Goal: Information Seeking & Learning: Learn about a topic

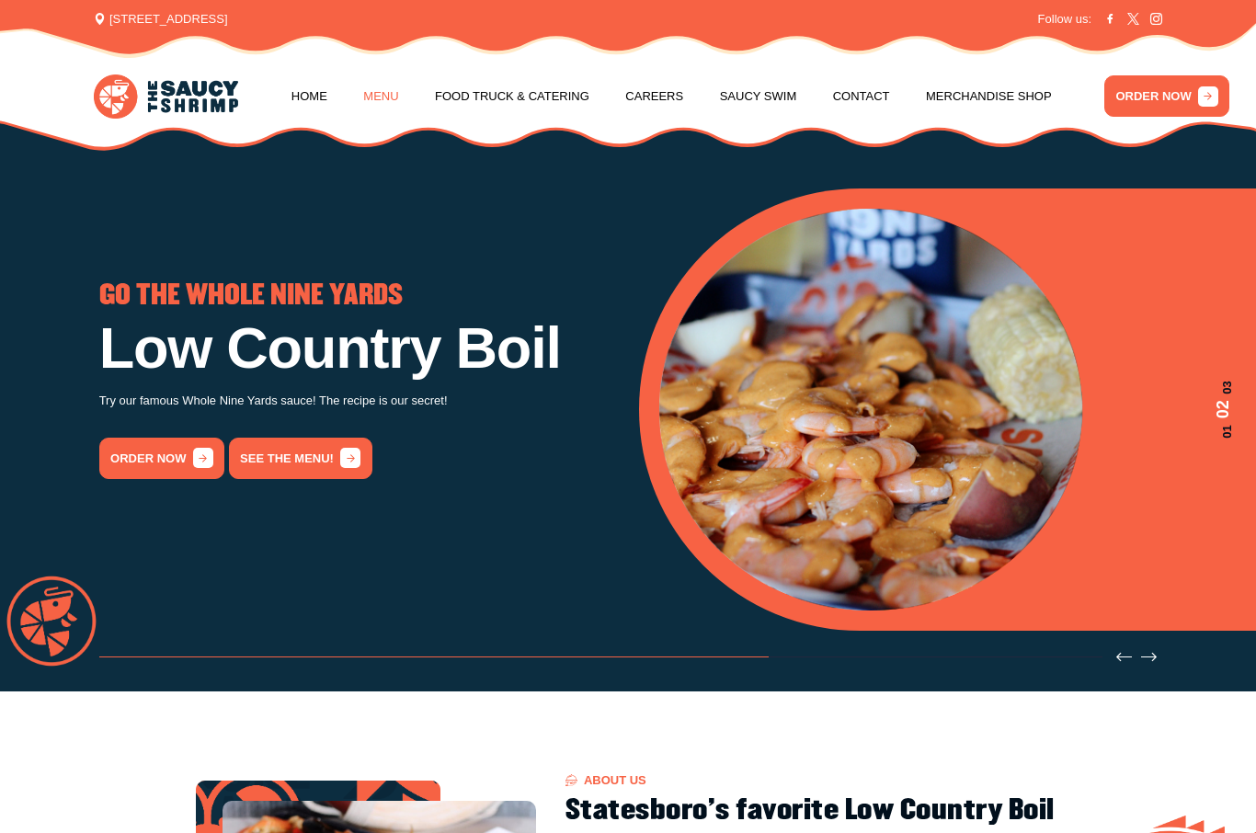
click at [382, 95] on link "Menu" at bounding box center [380, 97] width 35 height 70
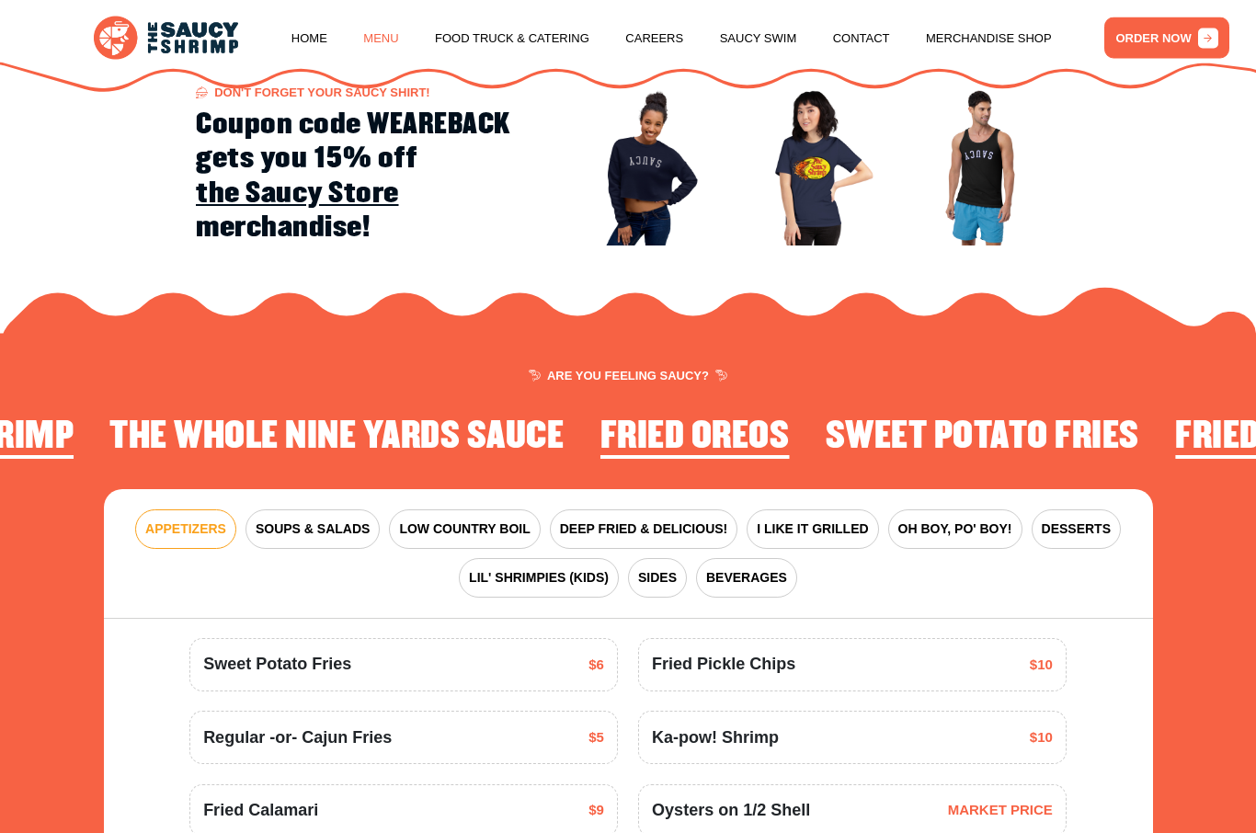
scroll to position [1979, 0]
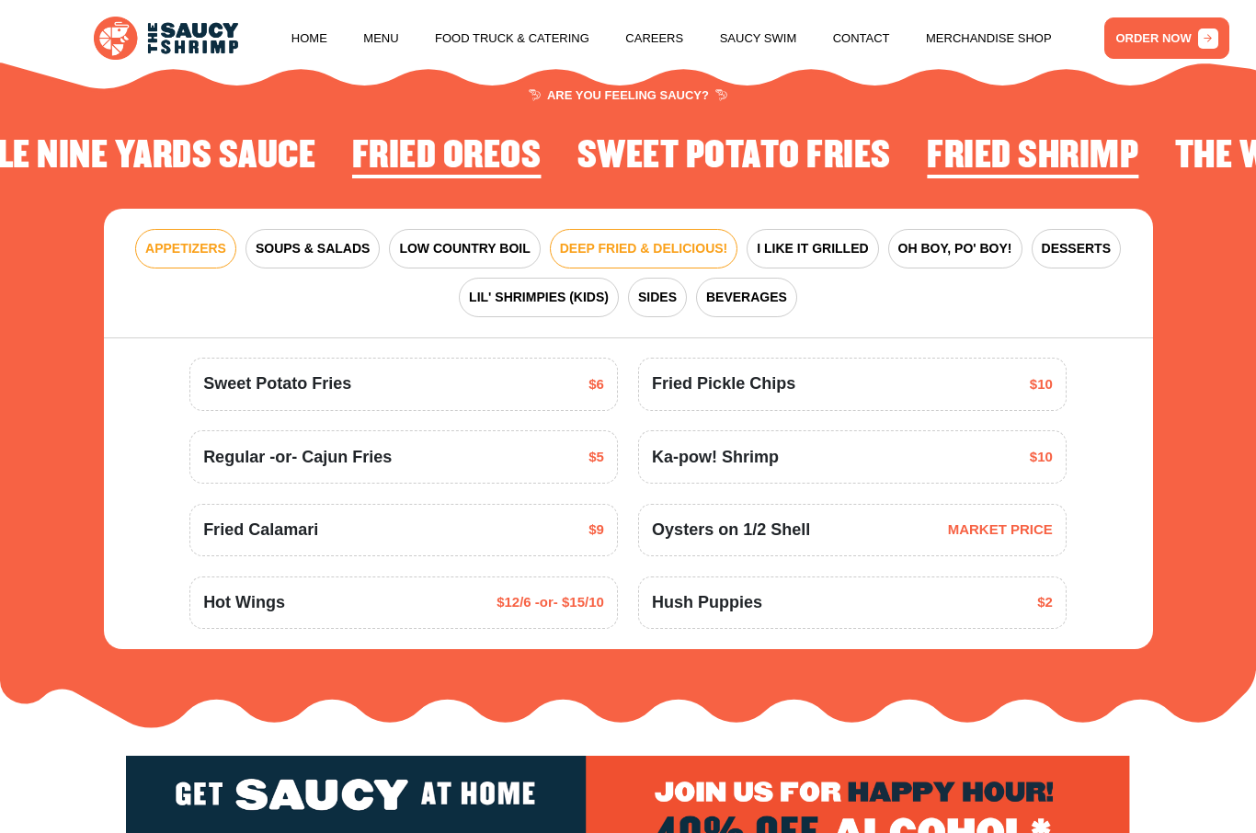
click at [668, 229] on button "DEEP FRIED & DELICIOUS!" at bounding box center [644, 249] width 188 height 40
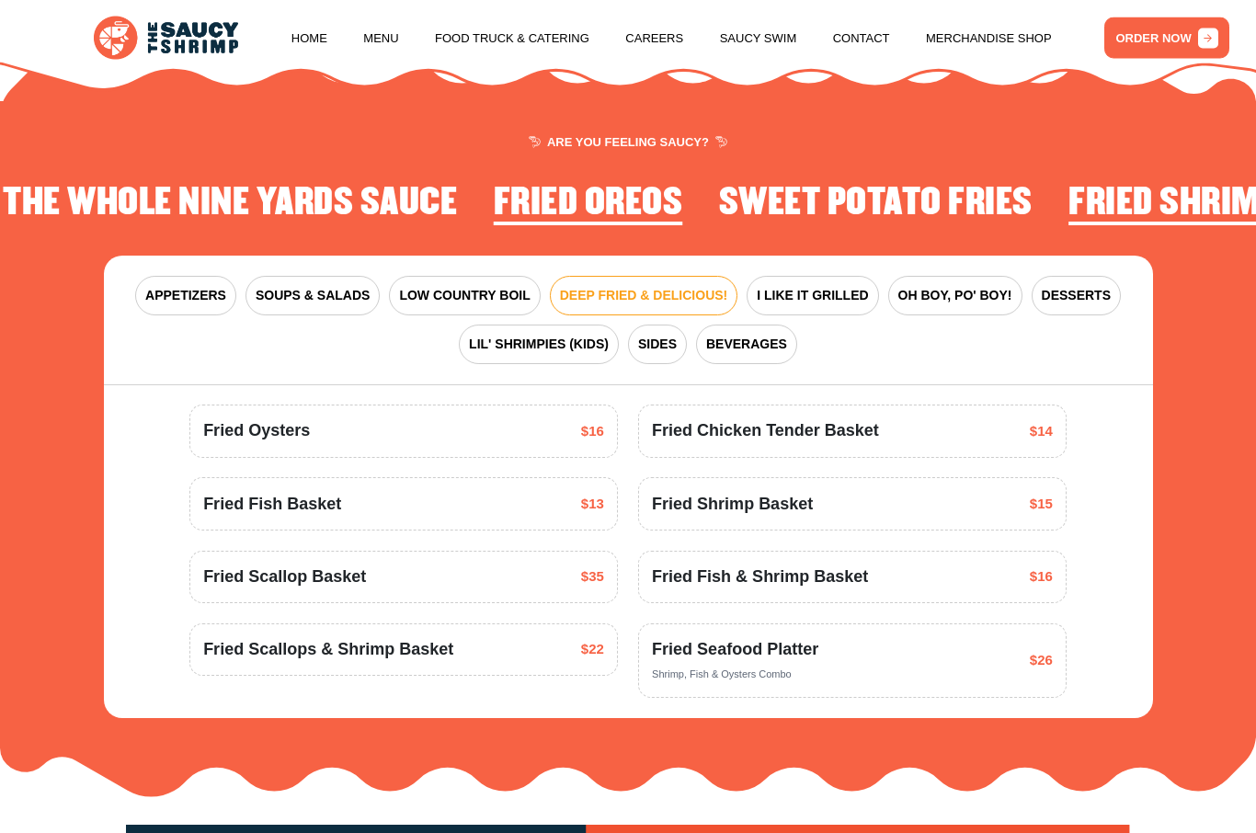
scroll to position [1897, 0]
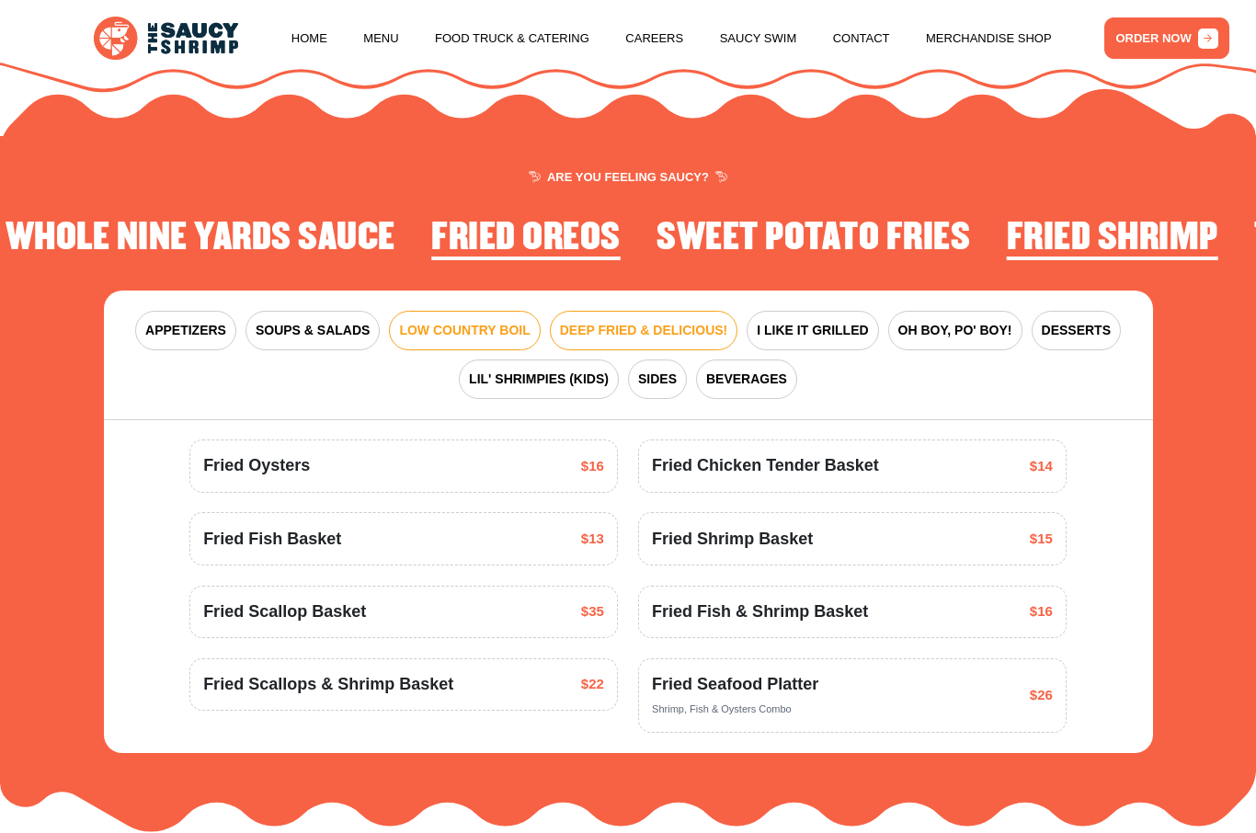
click at [456, 321] on span "LOW COUNTRY BOIL" at bounding box center [464, 330] width 131 height 19
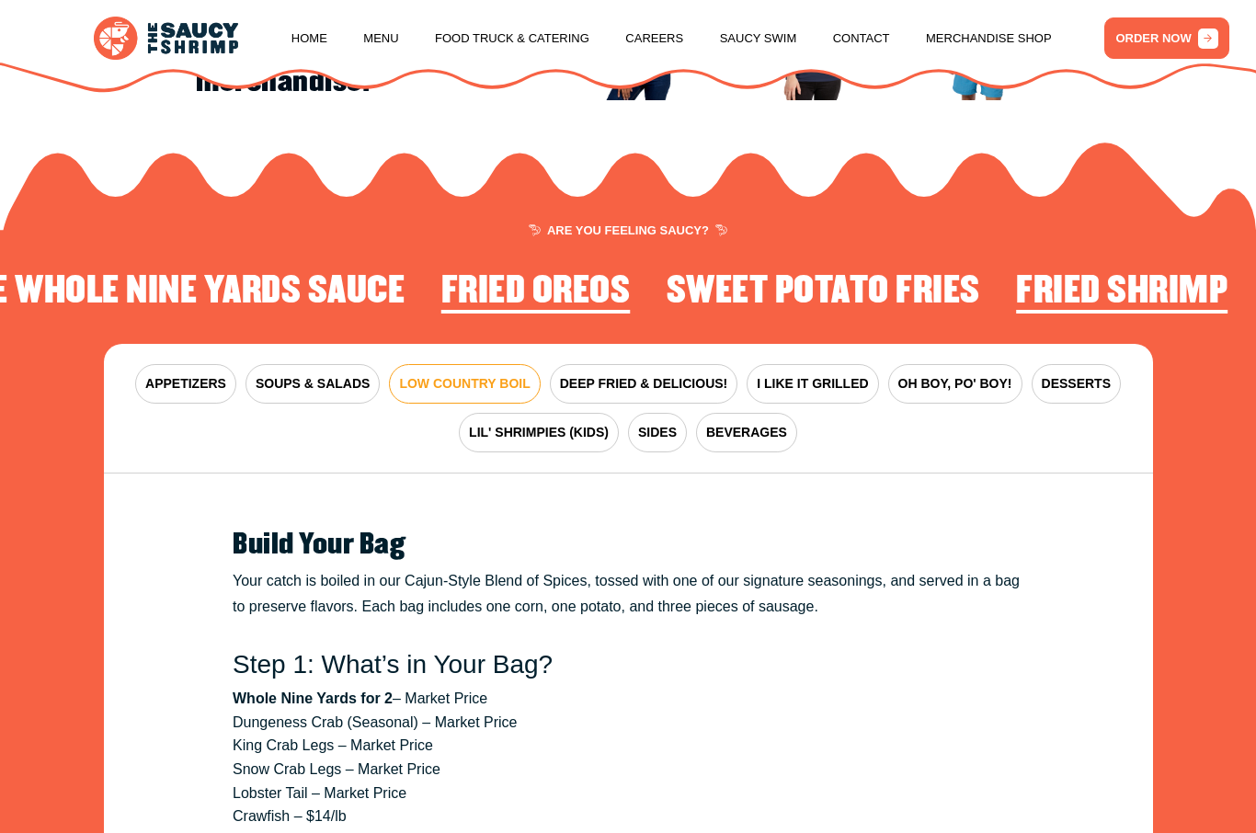
scroll to position [1840, 0]
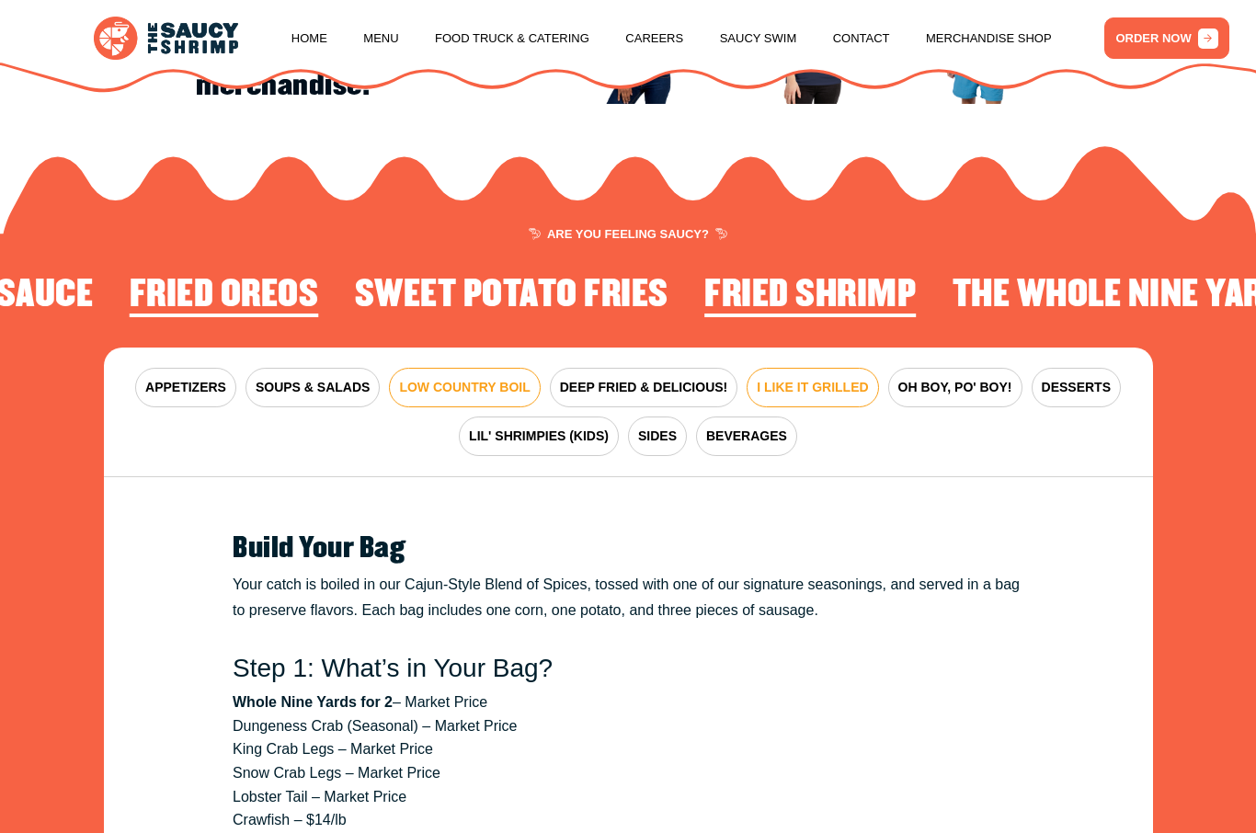
click at [812, 389] on span "I LIKE IT GRILLED" at bounding box center [812, 387] width 111 height 19
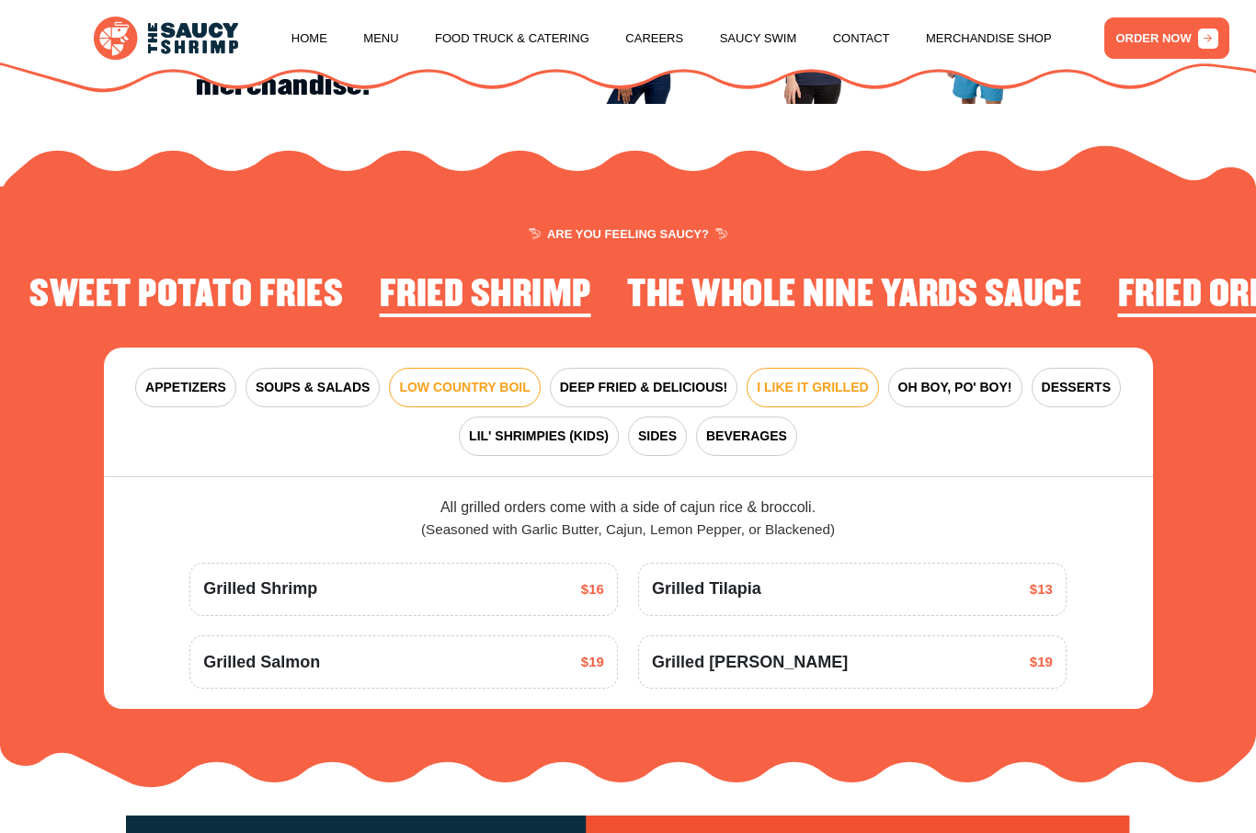
click at [467, 382] on span "LOW COUNTRY BOIL" at bounding box center [464, 387] width 131 height 19
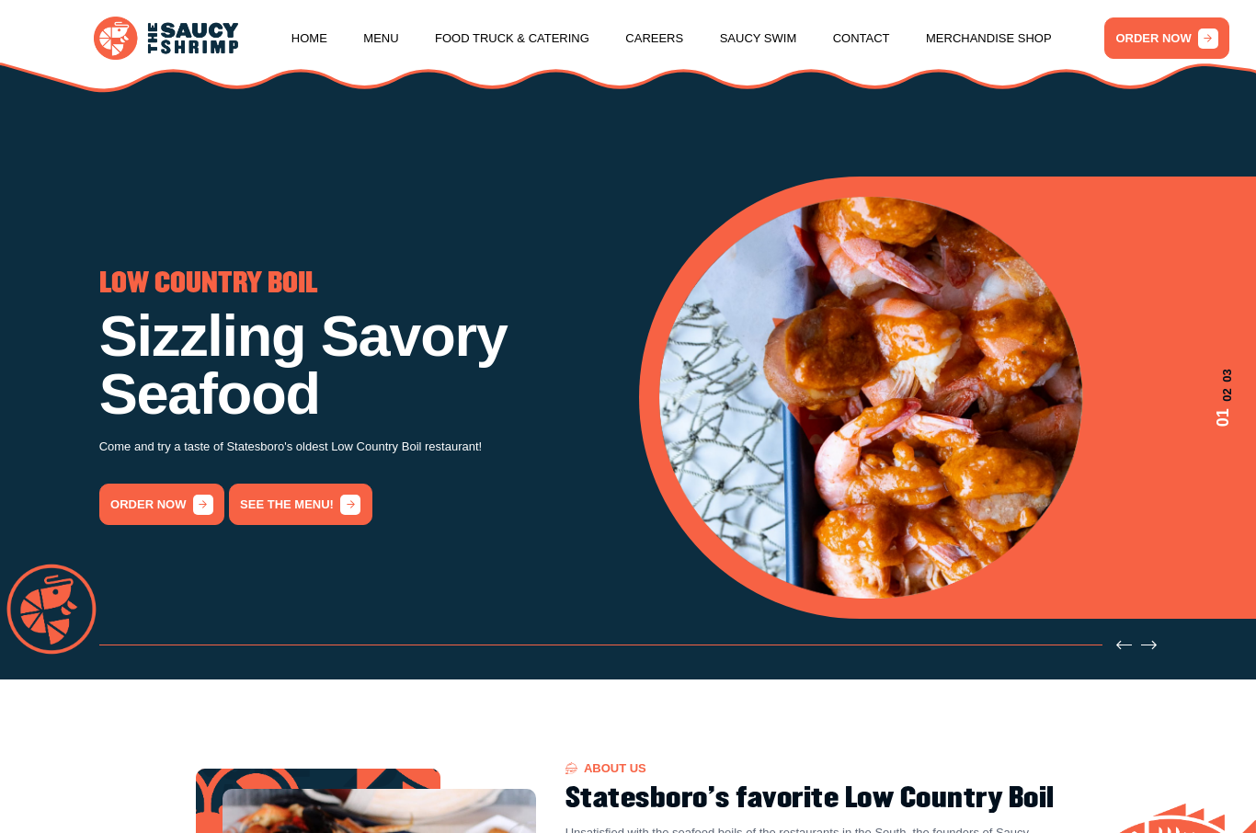
scroll to position [0, 0]
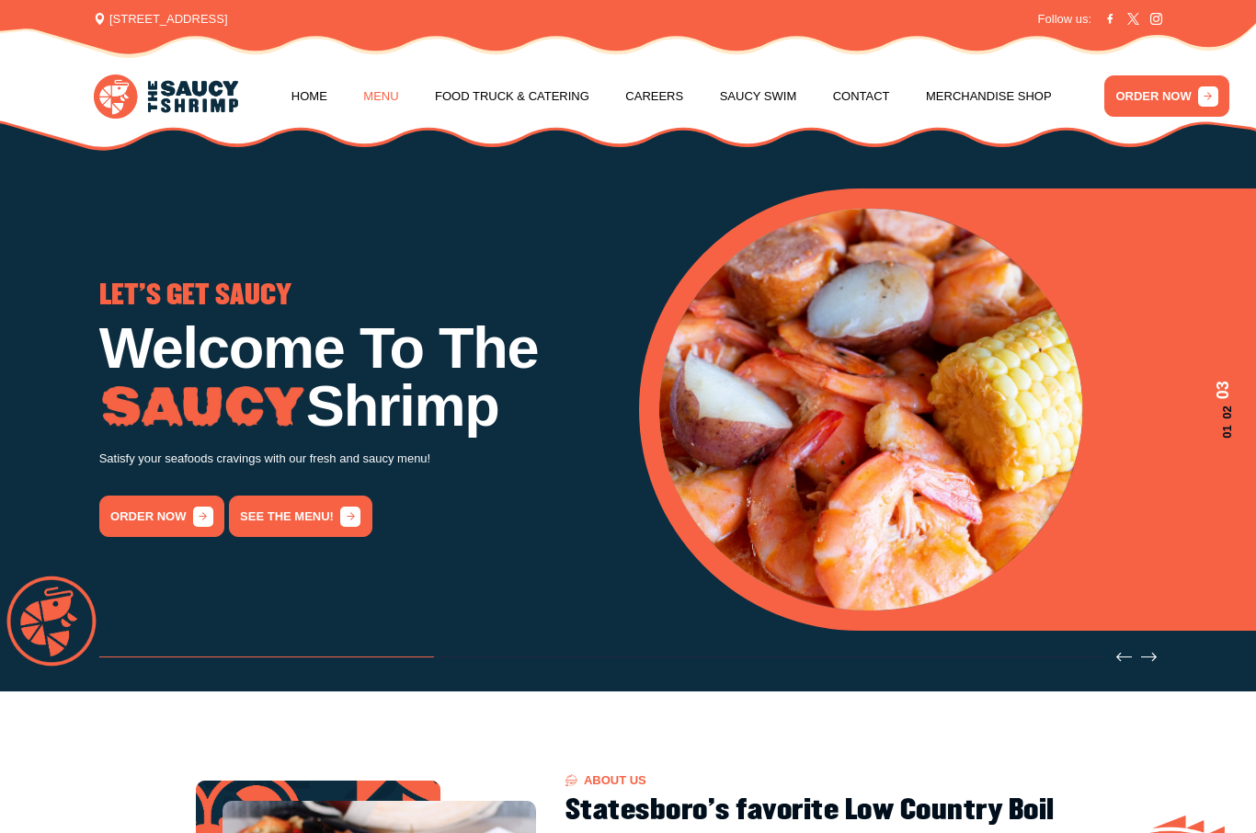
click at [378, 99] on link "Menu" at bounding box center [380, 97] width 35 height 70
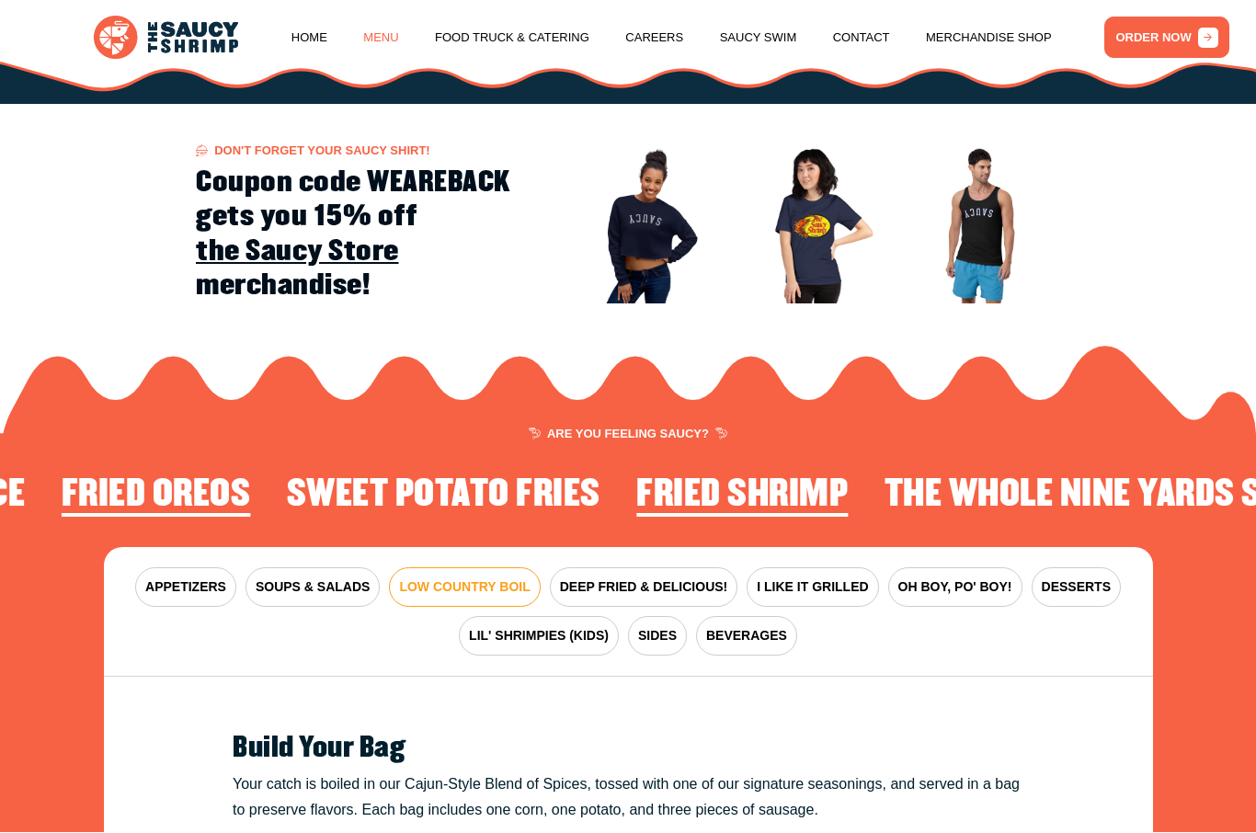
scroll to position [1979, 0]
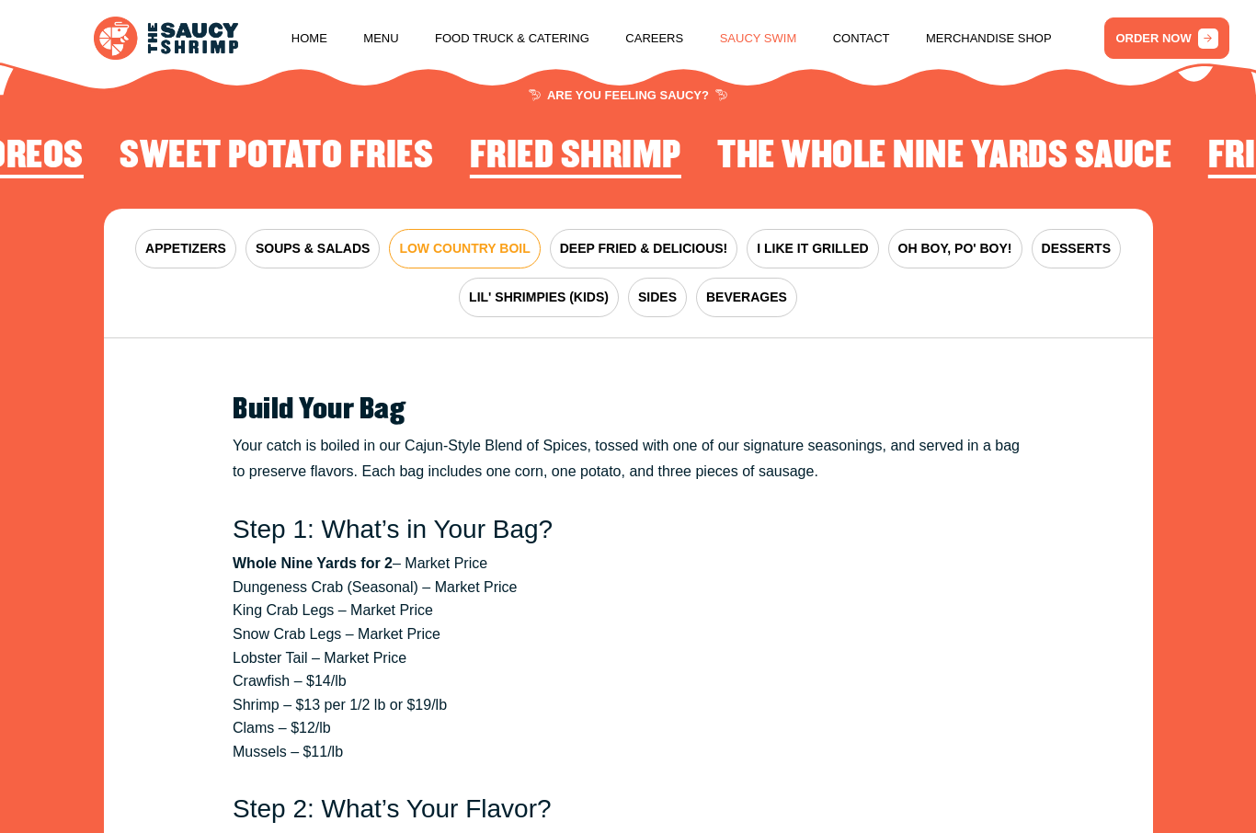
click at [758, 32] on link "Saucy Swim" at bounding box center [758, 39] width 77 height 70
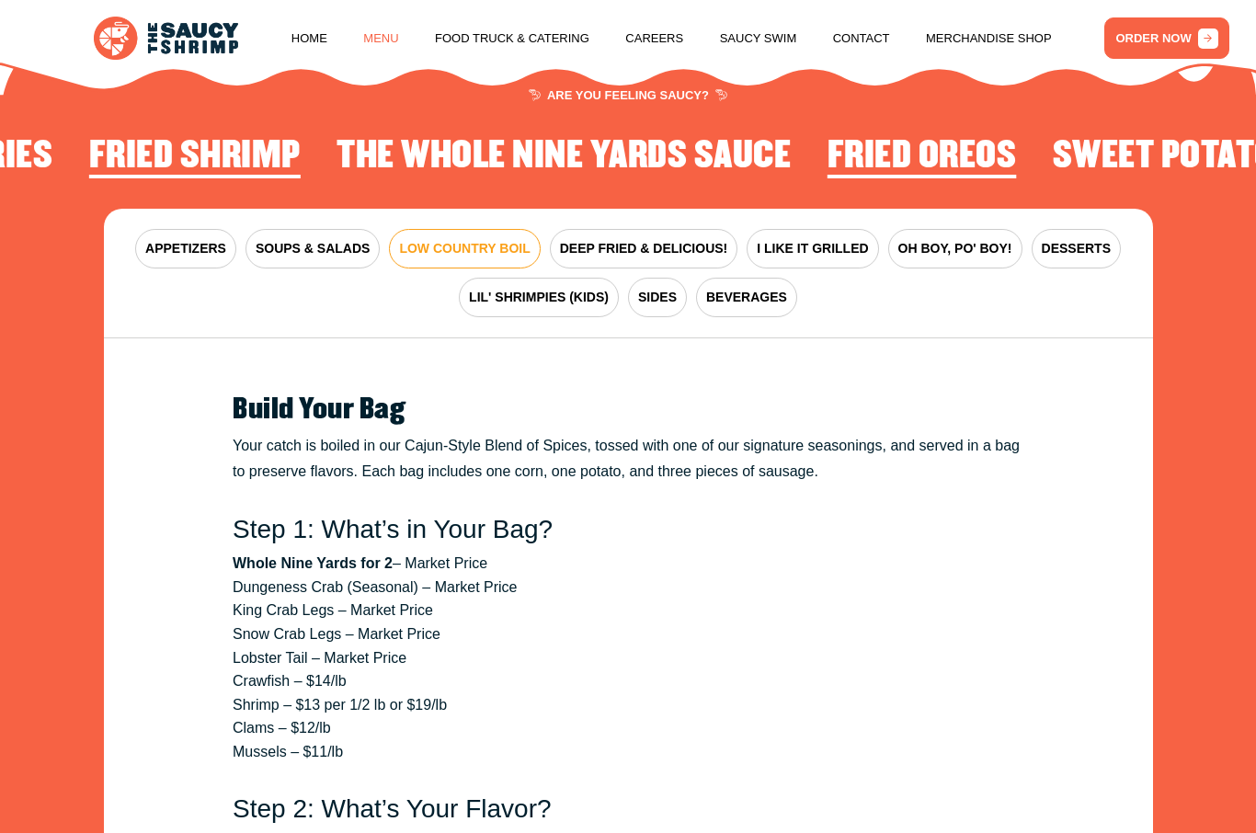
click at [366, 35] on link "Menu" at bounding box center [380, 39] width 35 height 70
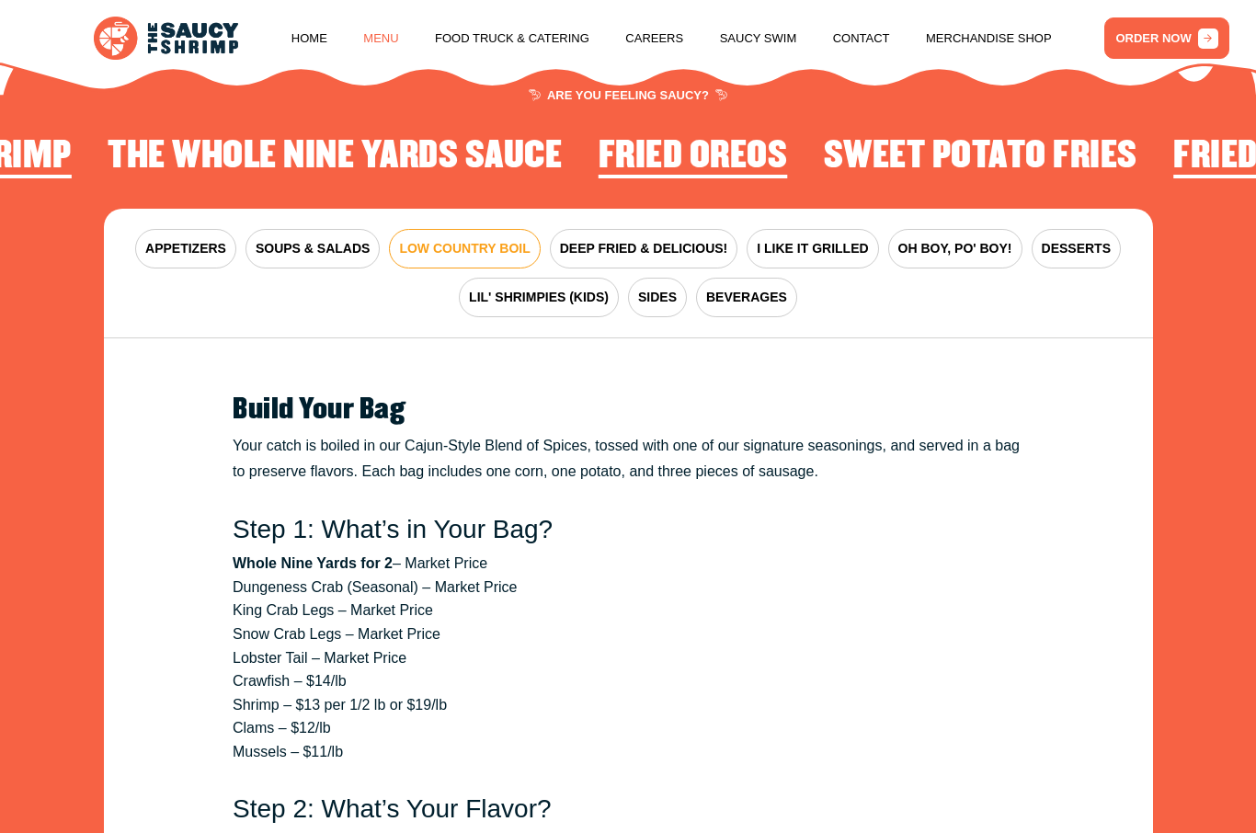
click at [375, 44] on link "Menu" at bounding box center [380, 39] width 35 height 70
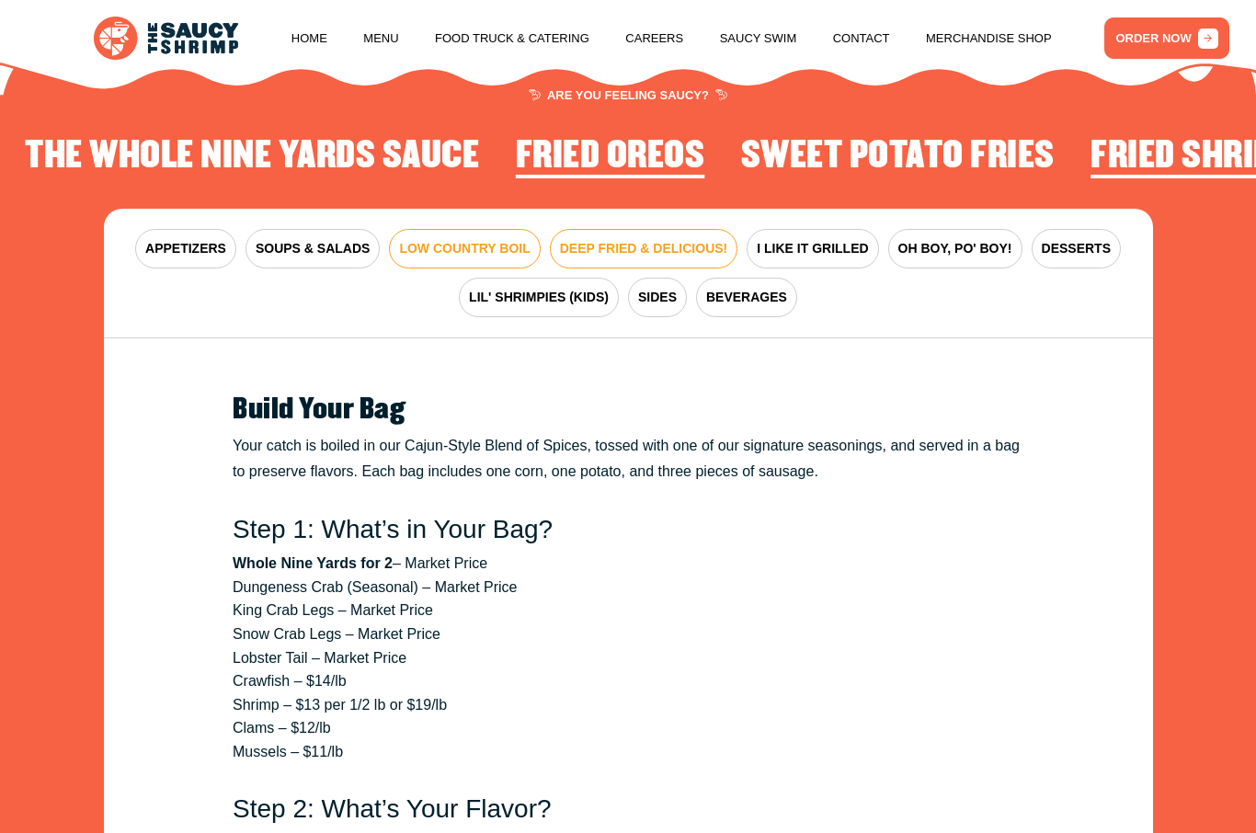
click at [686, 247] on span "DEEP FRIED & DELICIOUS!" at bounding box center [644, 248] width 168 height 19
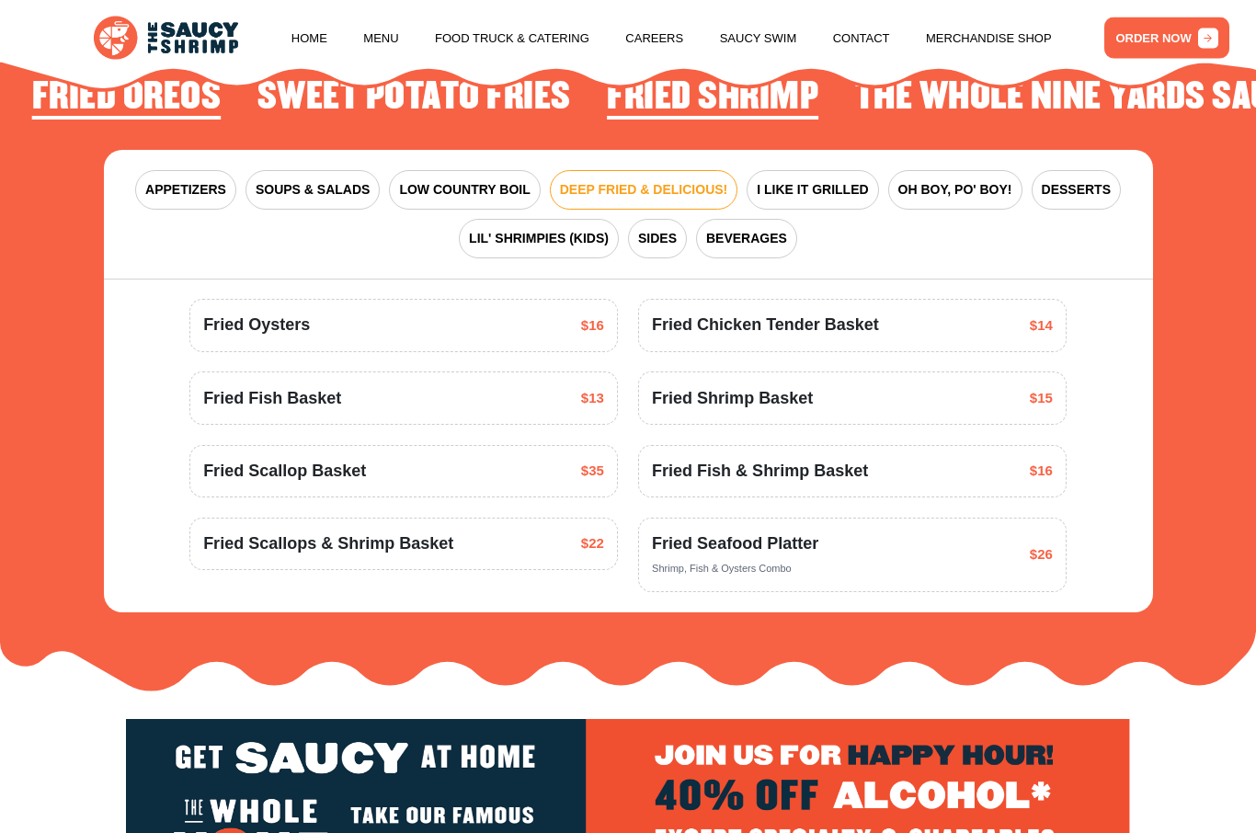
scroll to position [1897, 0]
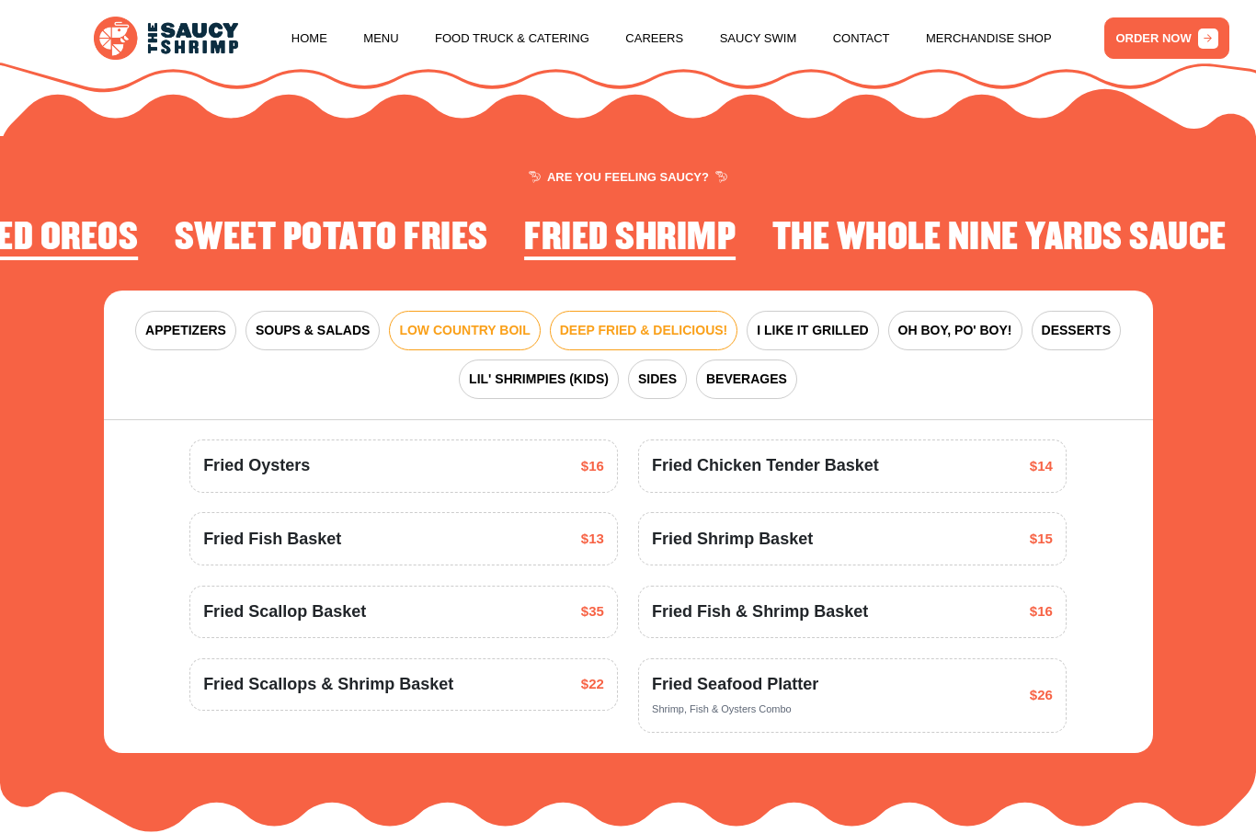
click at [474, 321] on span "LOW COUNTRY BOIL" at bounding box center [464, 330] width 131 height 19
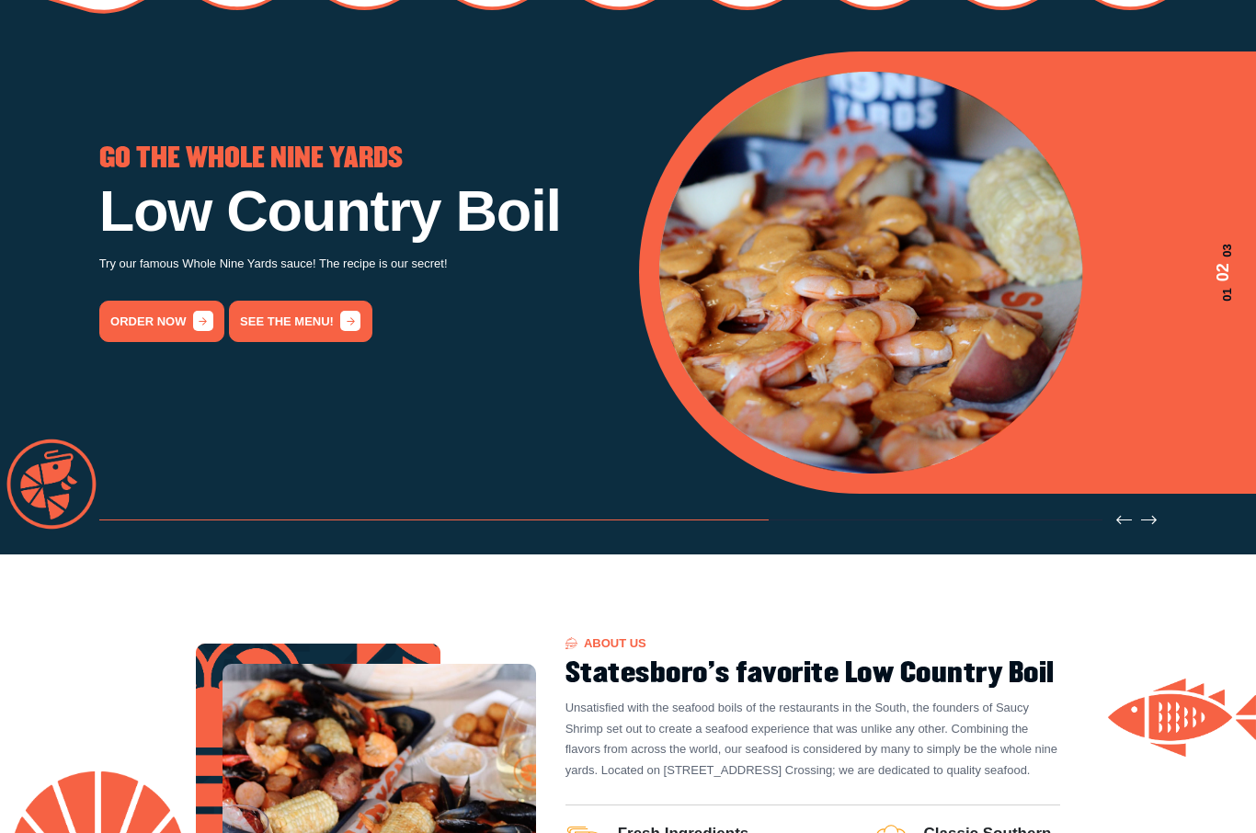
scroll to position [0, 0]
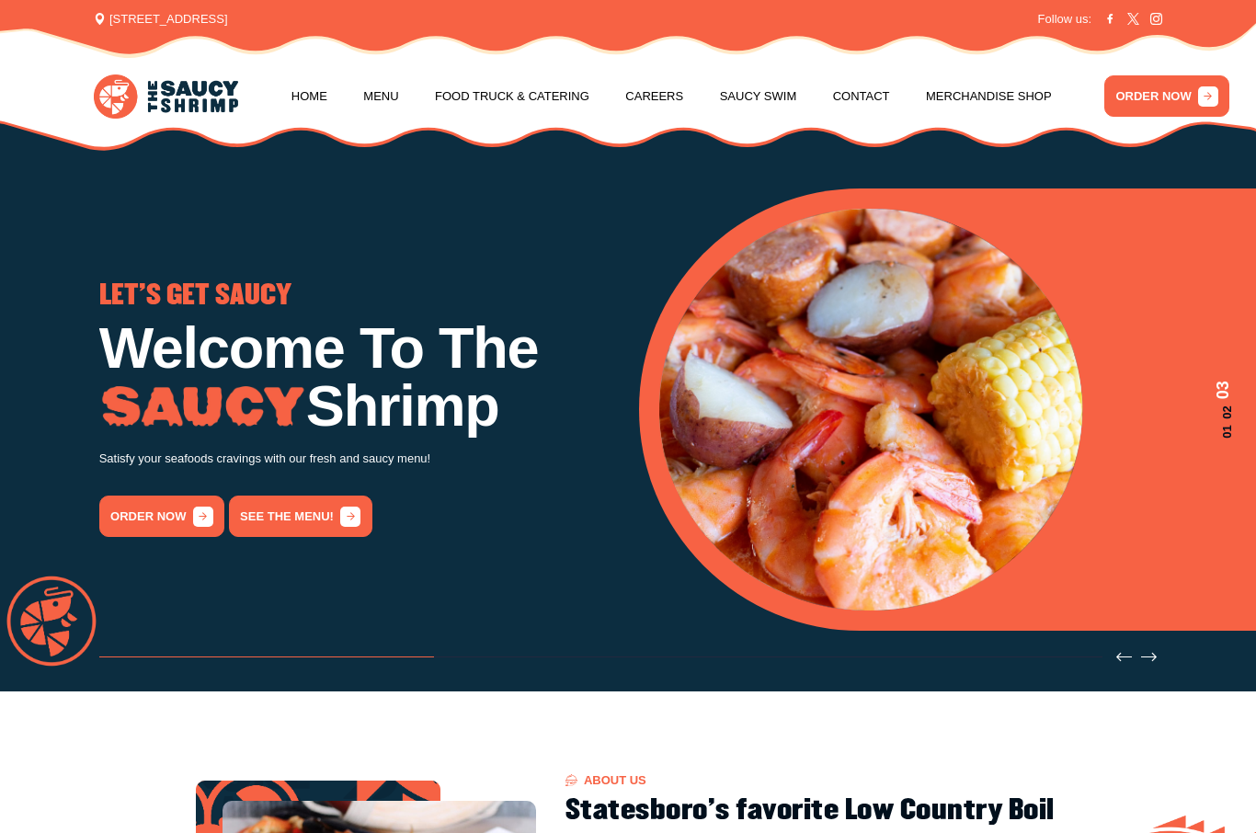
scroll to position [40, 0]
